Goal: Task Accomplishment & Management: Manage account settings

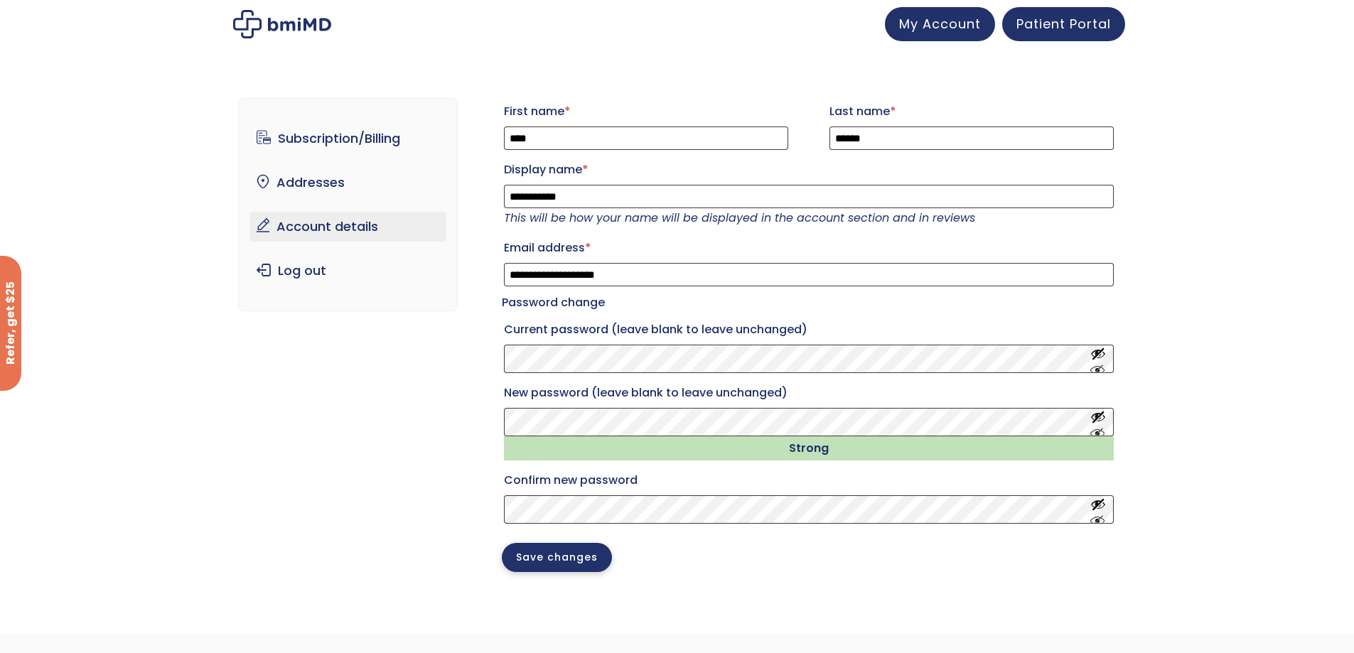
click at [583, 572] on button "Save changes" at bounding box center [557, 557] width 110 height 29
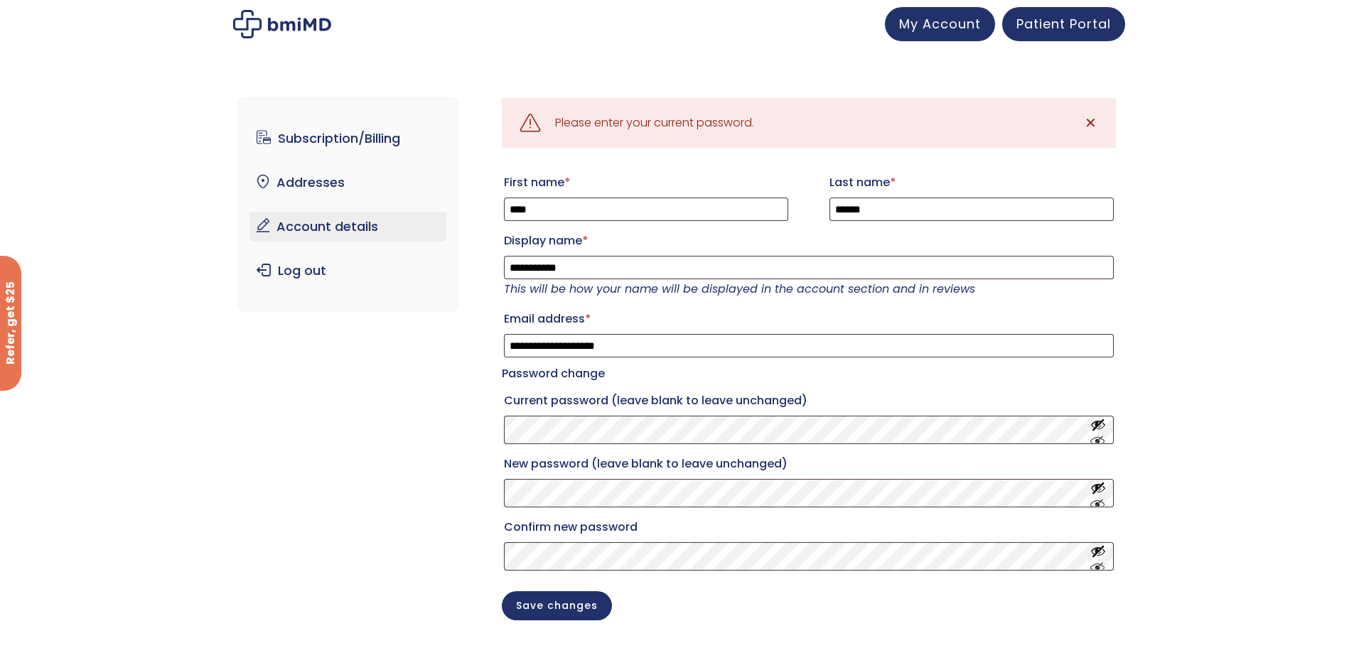
click at [422, 444] on div "**********" at bounding box center [677, 370] width 878 height 601
click at [945, 23] on span "My Account" at bounding box center [940, 22] width 82 height 18
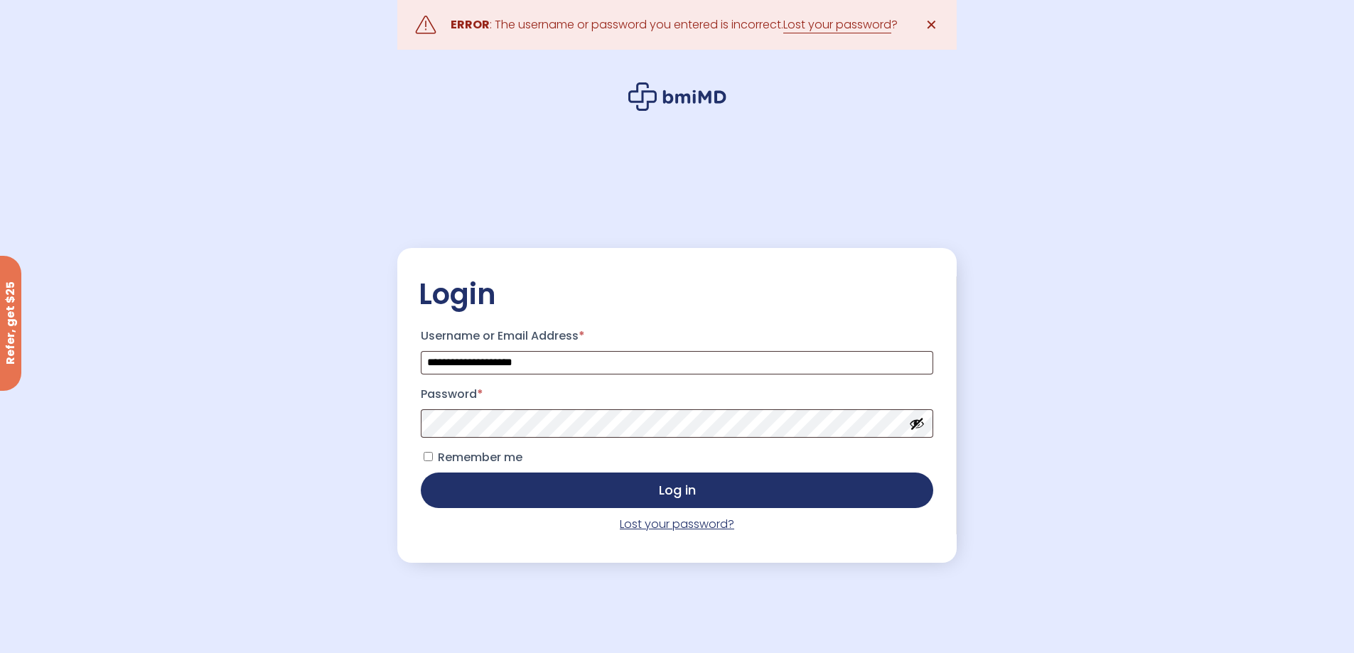
click at [666, 529] on link "Lost your password?" at bounding box center [677, 524] width 114 height 16
